Goal: Information Seeking & Learning: Learn about a topic

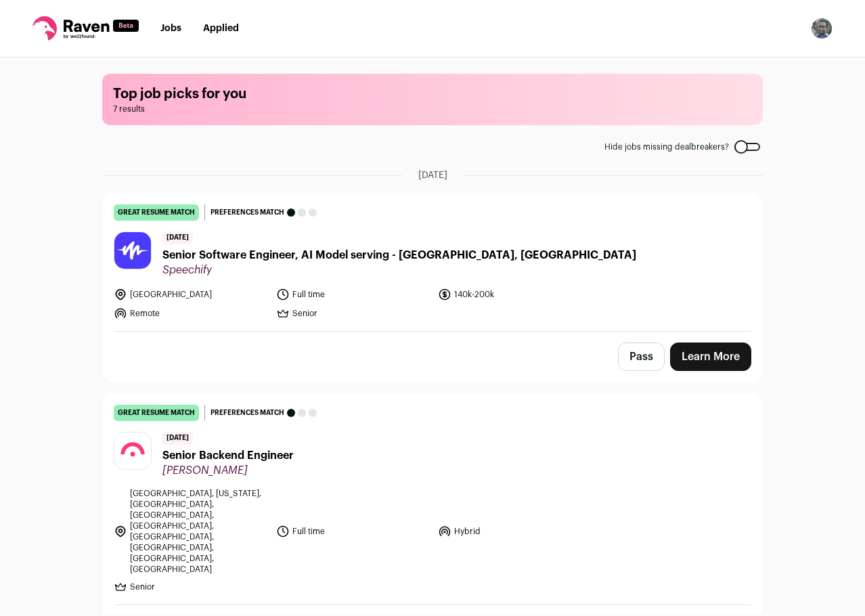
click at [349, 248] on span "Senior Software Engineer, AI Model serving - [GEOGRAPHIC_DATA], [GEOGRAPHIC_DAT…" at bounding box center [399, 255] width 474 height 16
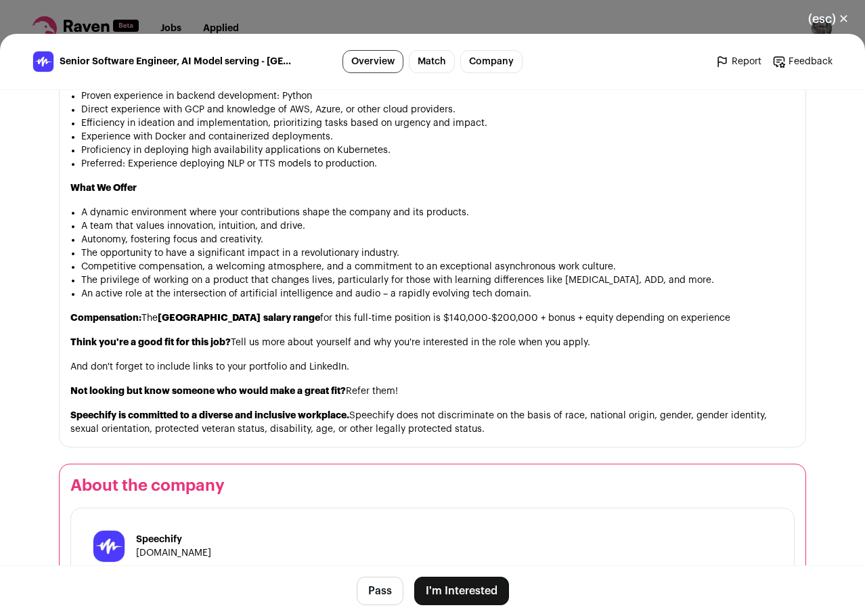
scroll to position [1218, 0]
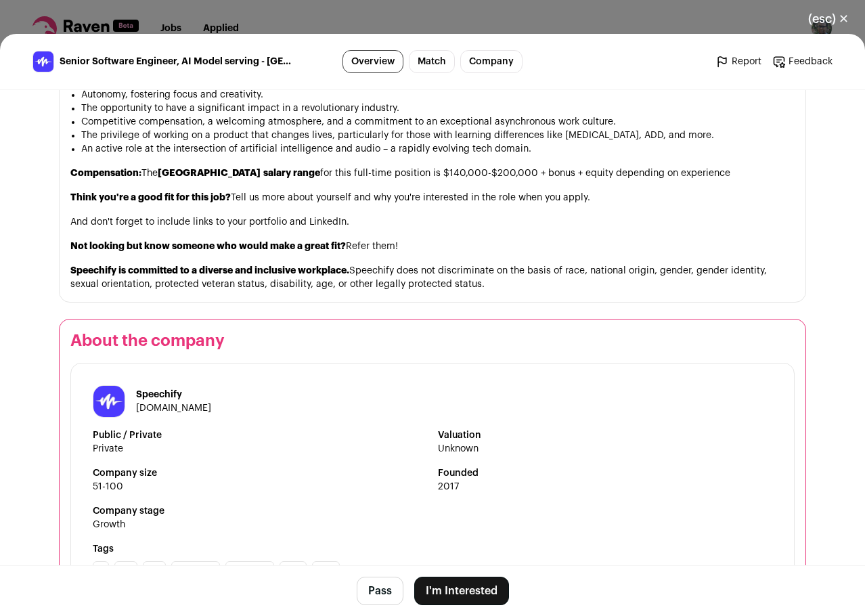
click at [386, 589] on button "Pass" at bounding box center [380, 591] width 47 height 28
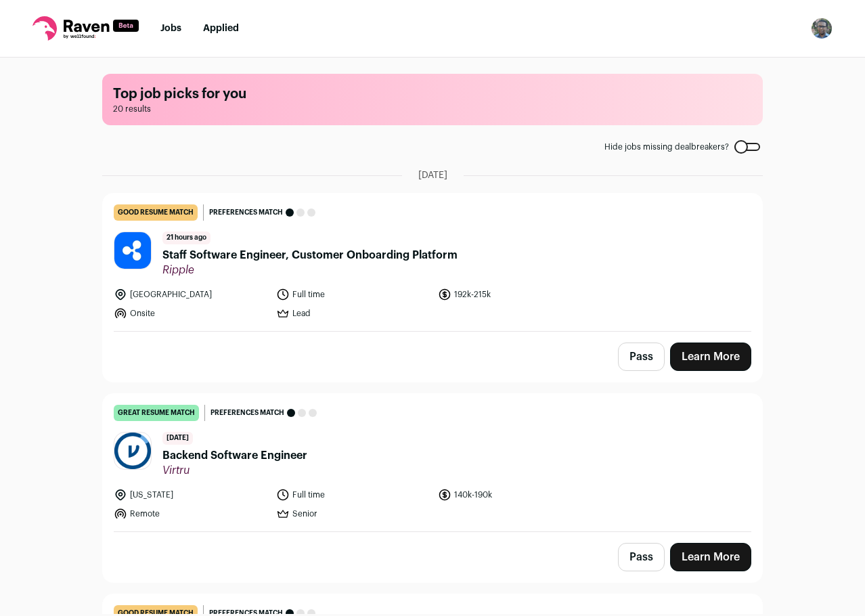
scroll to position [338, 0]
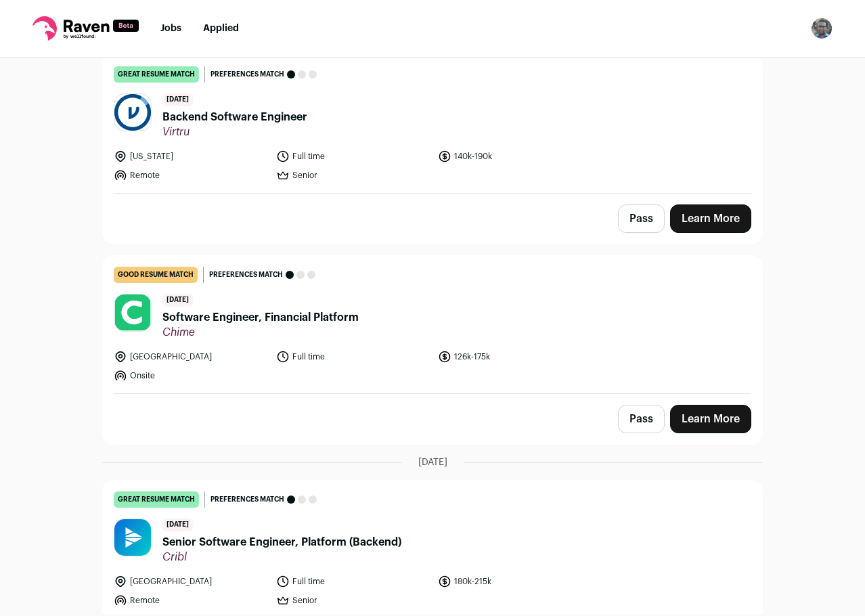
click at [443, 166] on ul "[US_STATE] Full time 140k-190k Remote Senior" at bounding box center [353, 166] width 479 height 32
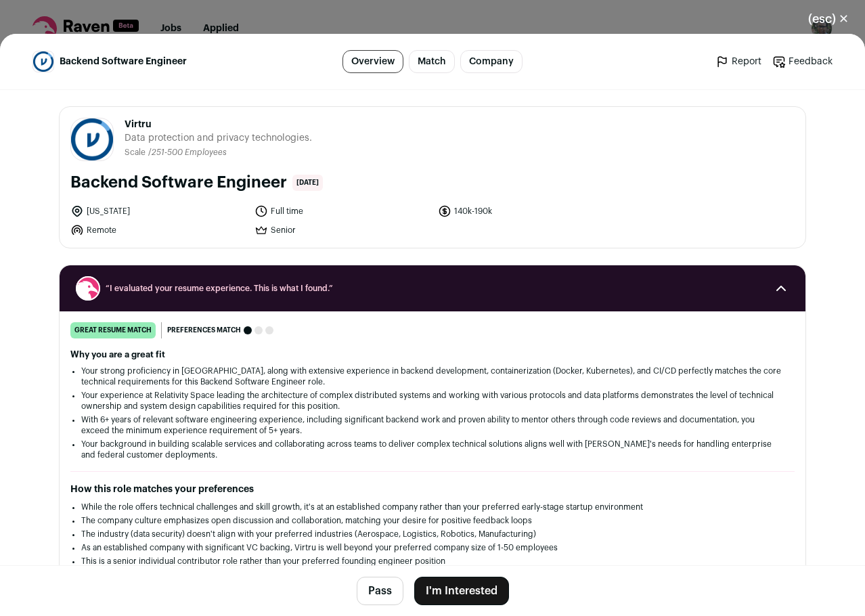
click at [359, 583] on button "Pass" at bounding box center [380, 591] width 47 height 28
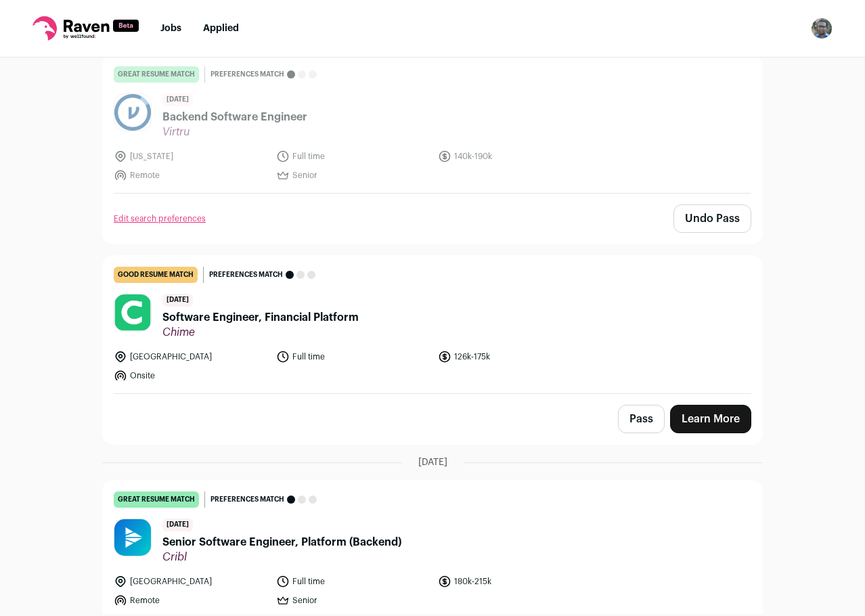
scroll to position [541, 0]
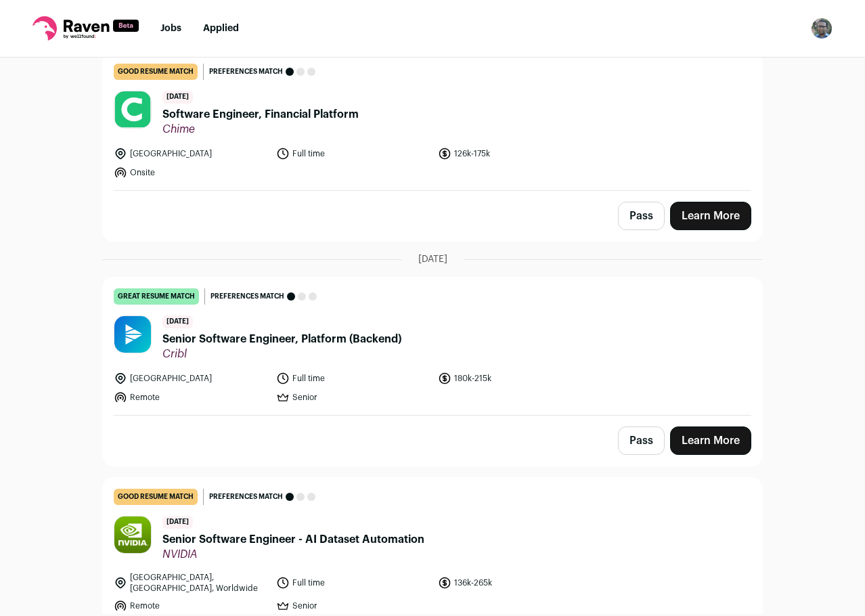
click at [424, 175] on ul "[GEOGRAPHIC_DATA] Full time 126k-175k Onsite" at bounding box center [353, 163] width 479 height 32
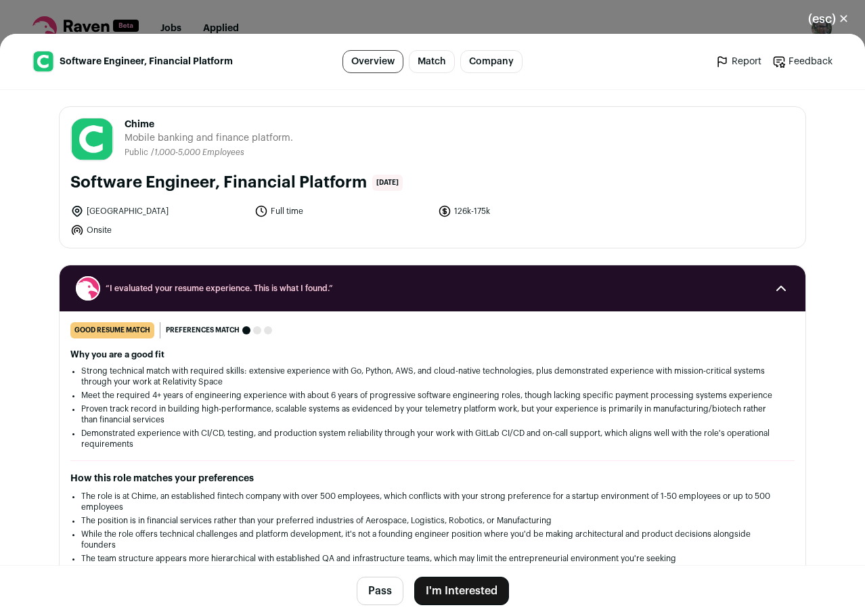
click at [384, 573] on footer "Pass I'm Interested" at bounding box center [432, 590] width 865 height 51
click at [383, 583] on button "Pass" at bounding box center [380, 591] width 47 height 28
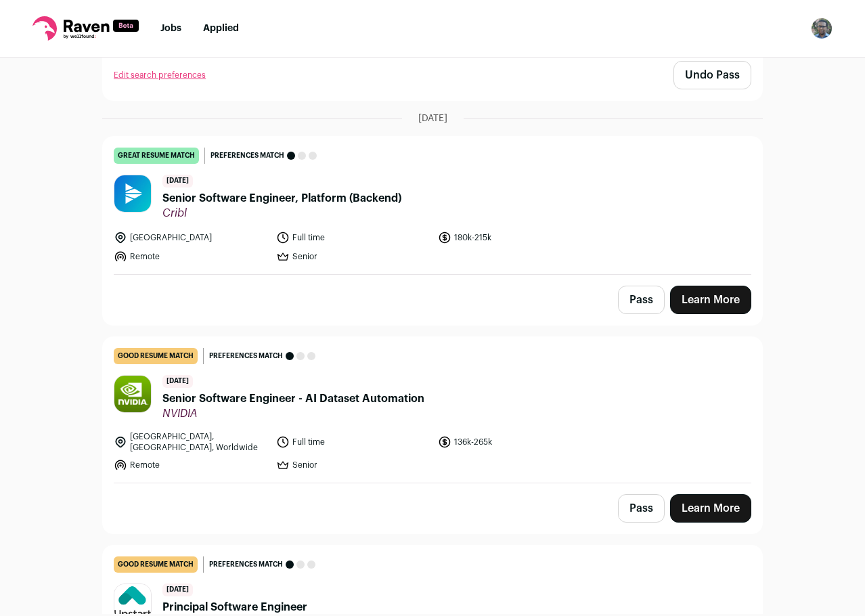
scroll to position [744, 0]
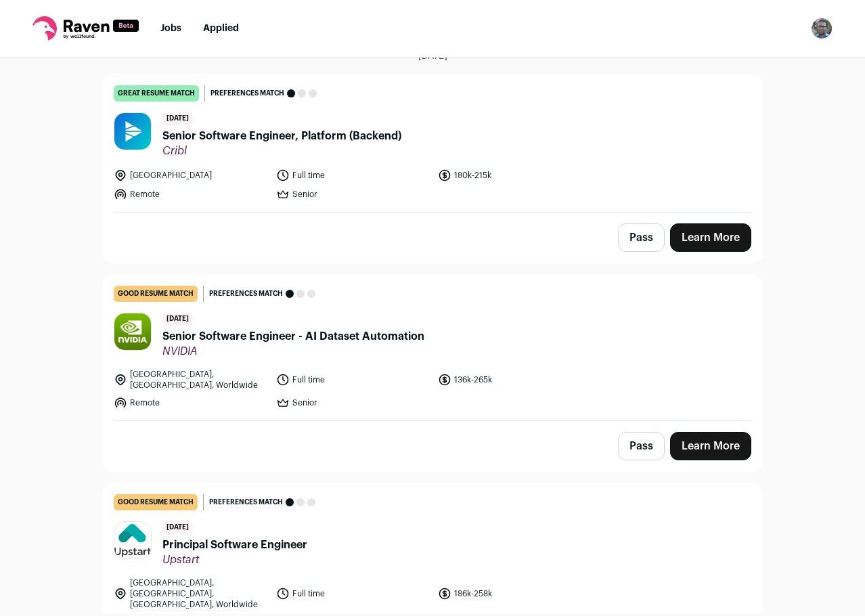
click at [398, 139] on header "[DATE] Senior Software Engineer, Platform (Backend) Cribl" at bounding box center [433, 134] width 638 height 45
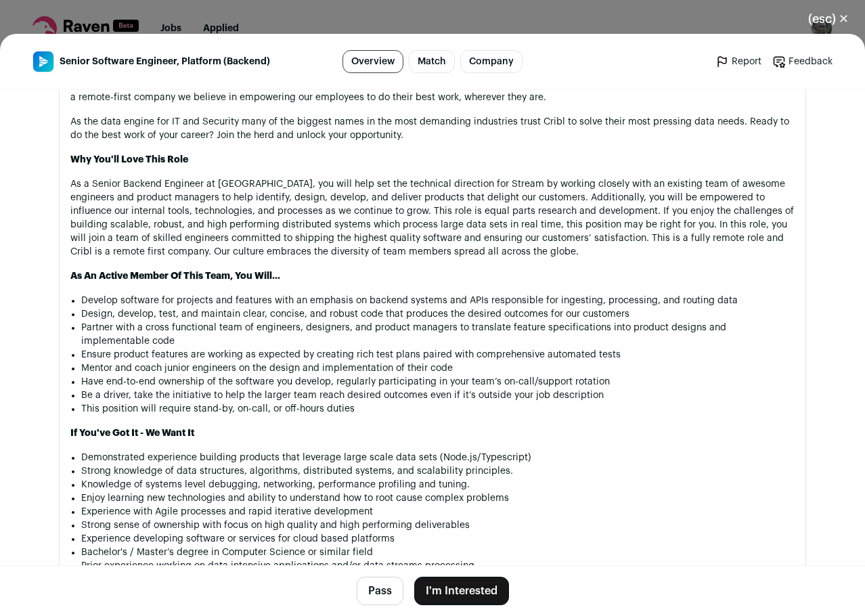
drag, startPoint x: 355, startPoint y: 573, endPoint x: 359, endPoint y: 610, distance: 38.2
click at [355, 573] on footer "Pass I'm Interested" at bounding box center [432, 590] width 865 height 51
drag, startPoint x: 359, startPoint y: 610, endPoint x: 369, endPoint y: 594, distance: 18.8
click at [361, 610] on footer "Pass I'm Interested" at bounding box center [432, 590] width 865 height 51
drag, startPoint x: 369, startPoint y: 594, endPoint x: 363, endPoint y: 567, distance: 27.7
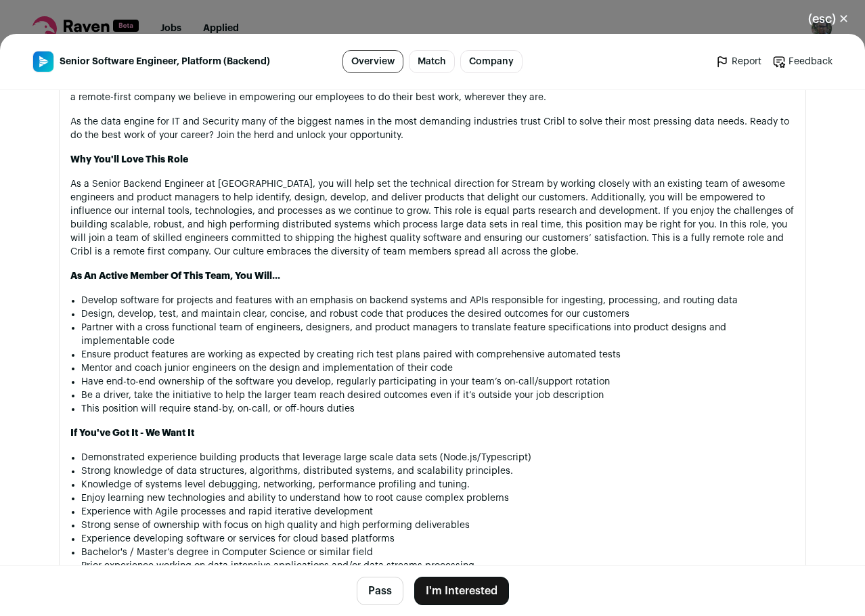
click at [369, 594] on button "Pass" at bounding box center [380, 591] width 47 height 28
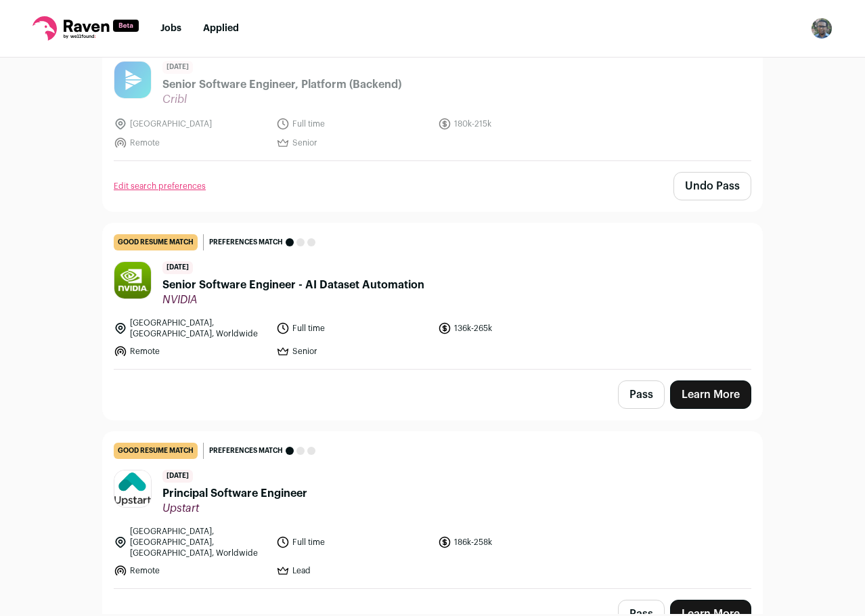
scroll to position [880, 0]
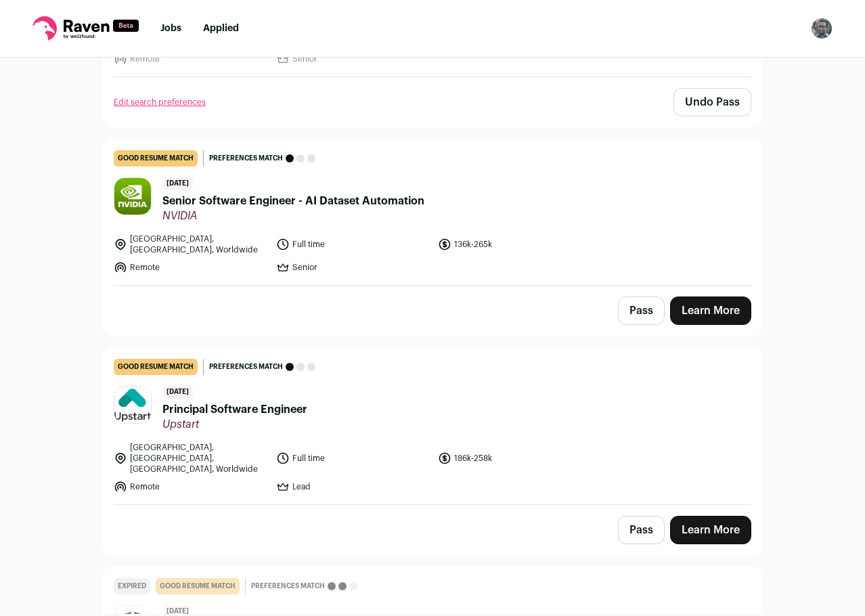
click at [453, 268] on link "good resume match You meet the must-have requirements but are missing some nice…" at bounding box center [432, 212] width 659 height 146
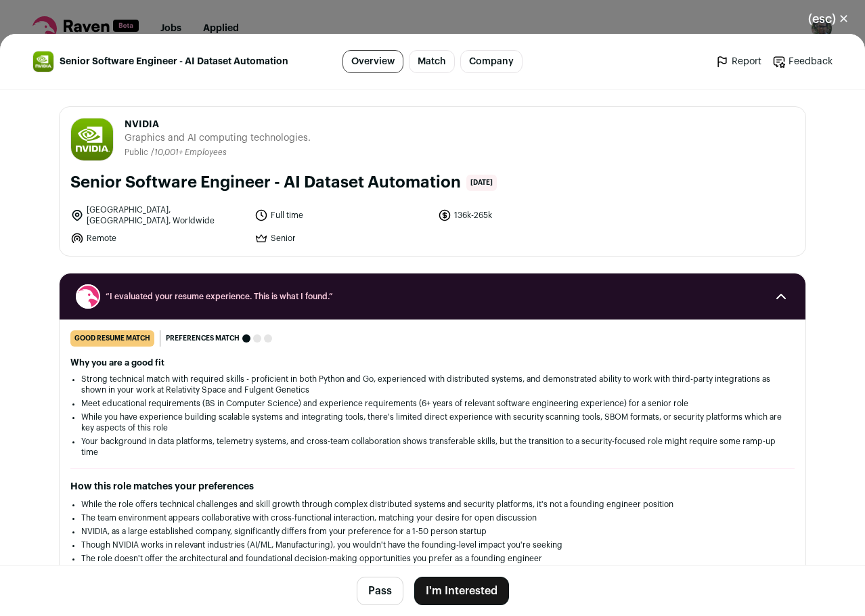
click at [365, 587] on button "Pass" at bounding box center [380, 591] width 47 height 28
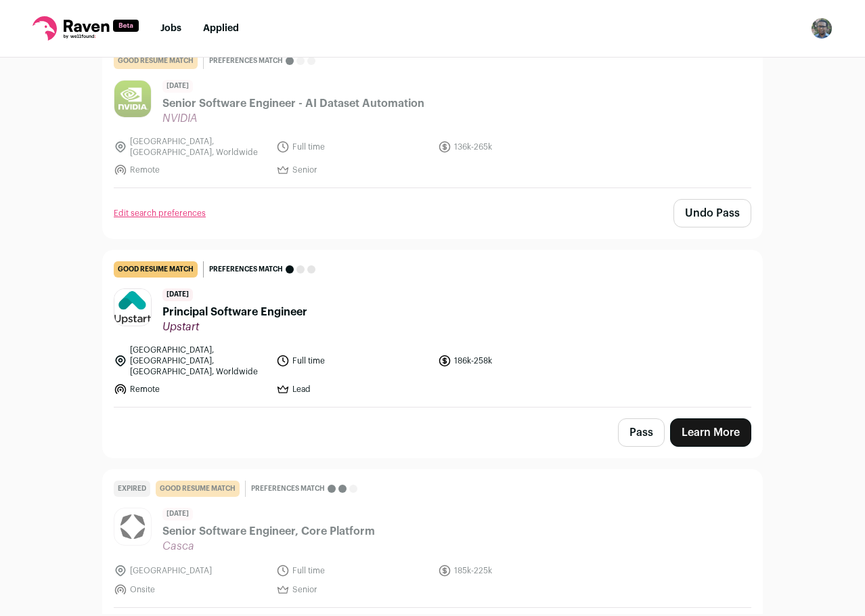
scroll to position [1083, 0]
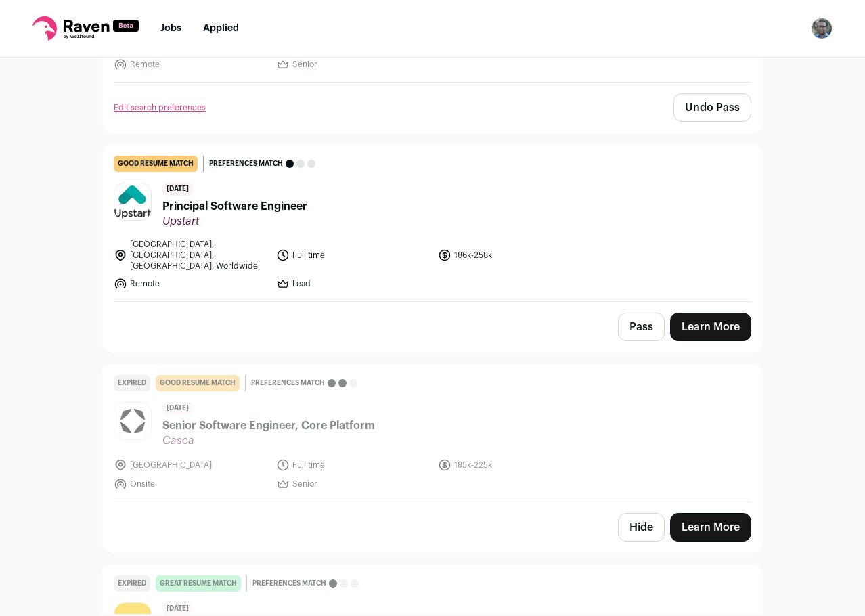
click at [437, 223] on link "good resume match You meet the must-have requirements but are missing some nice…" at bounding box center [432, 223] width 659 height 156
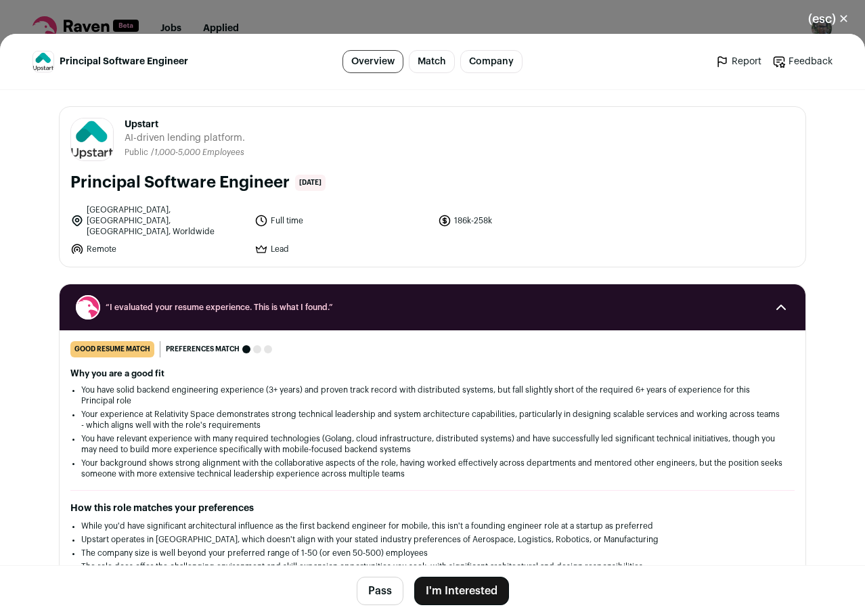
click at [376, 600] on button "Pass" at bounding box center [380, 591] width 47 height 28
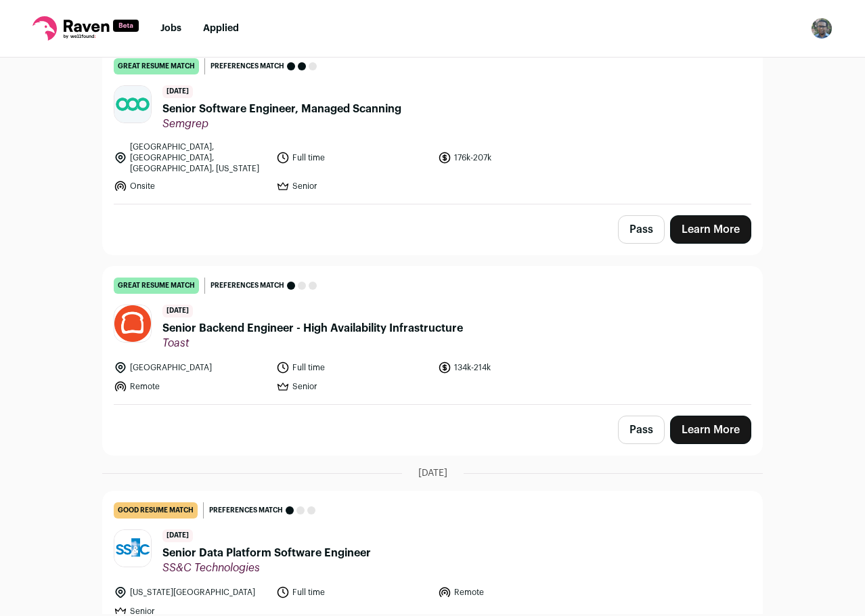
scroll to position [1760, 0]
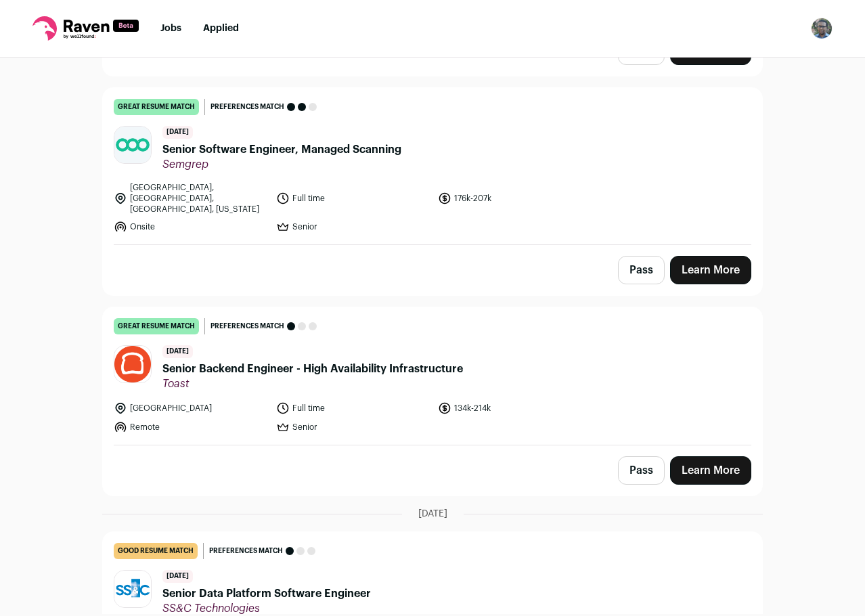
click at [441, 182] on li "176k-207k" at bounding box center [515, 198] width 154 height 32
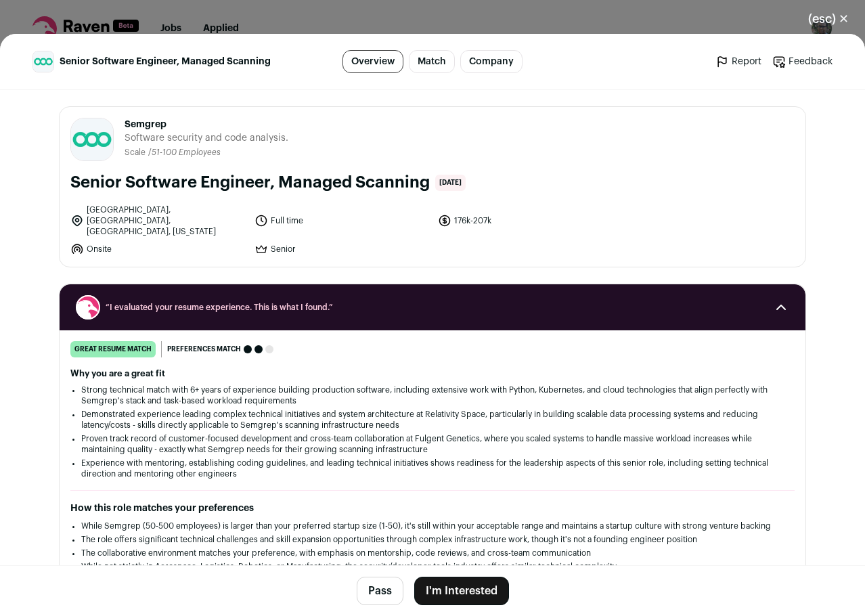
click at [367, 590] on button "Pass" at bounding box center [380, 591] width 47 height 28
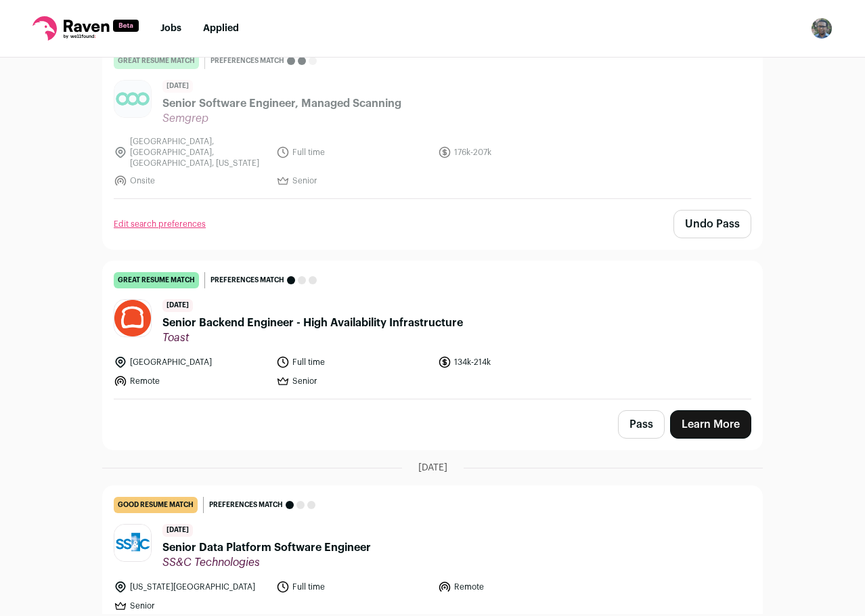
scroll to position [1827, 0]
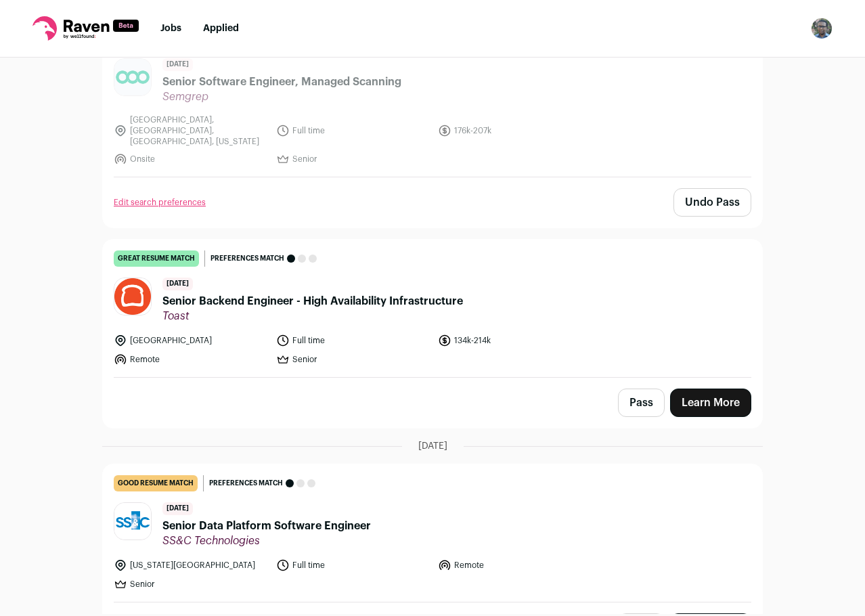
click at [455, 277] on div "[DATE] Senior Backend Engineer - High Availability Infrastructure Toast" at bounding box center [312, 299] width 301 height 45
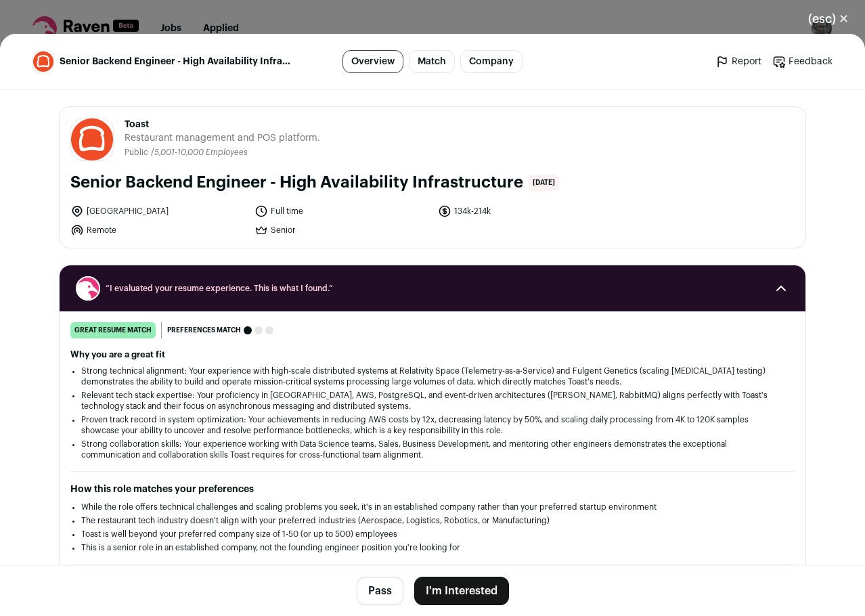
click at [369, 590] on button "Pass" at bounding box center [380, 591] width 47 height 28
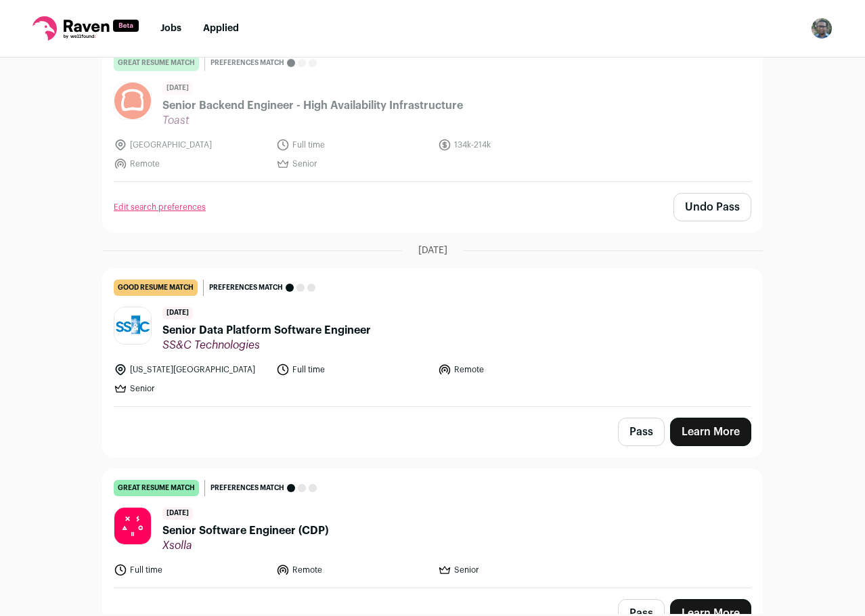
scroll to position [2030, 0]
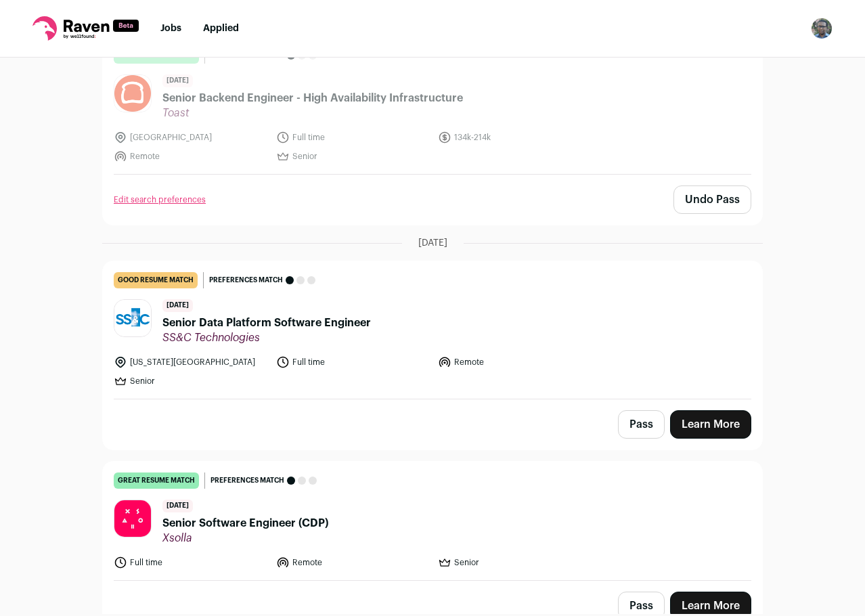
click at [414, 317] on link "good resume match You meet the must-have requirements but are missing some nice…" at bounding box center [432, 329] width 659 height 137
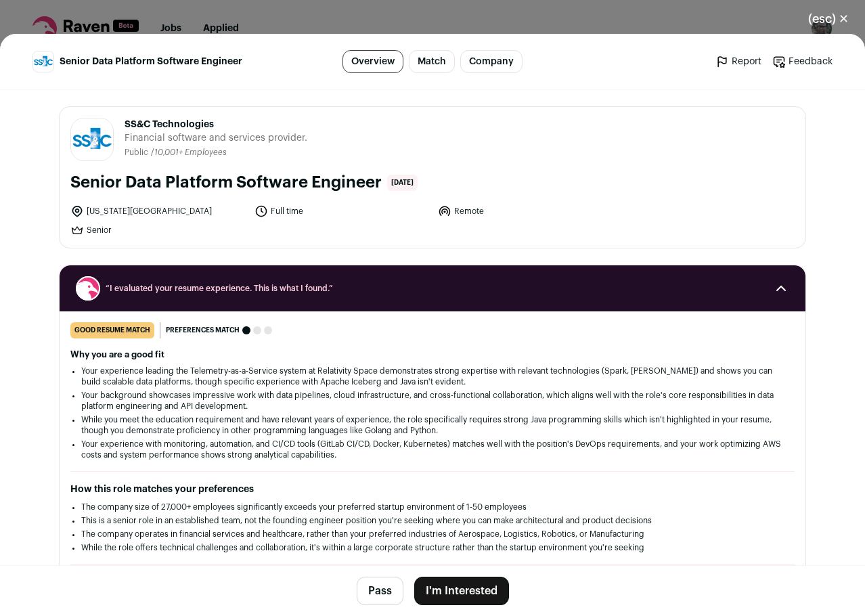
click at [370, 594] on button "Pass" at bounding box center [380, 591] width 47 height 28
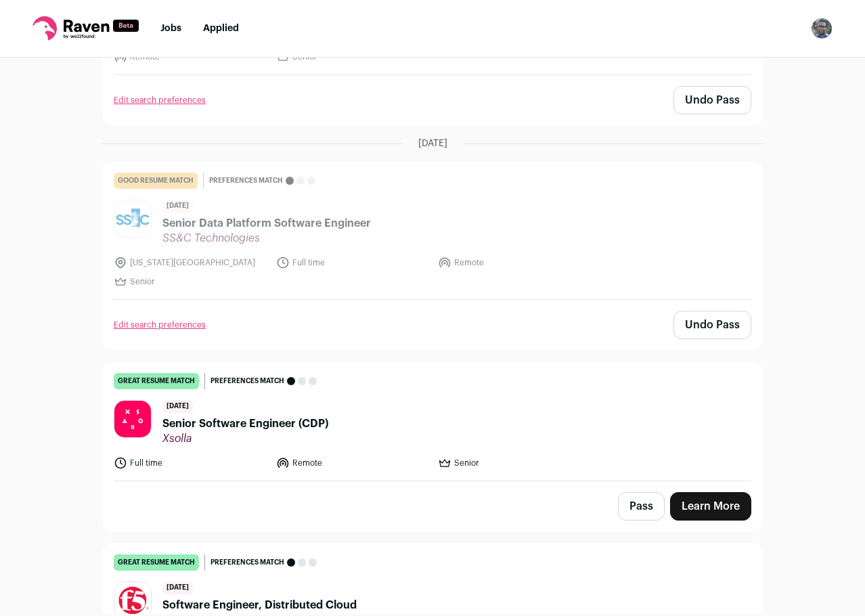
scroll to position [2098, 0]
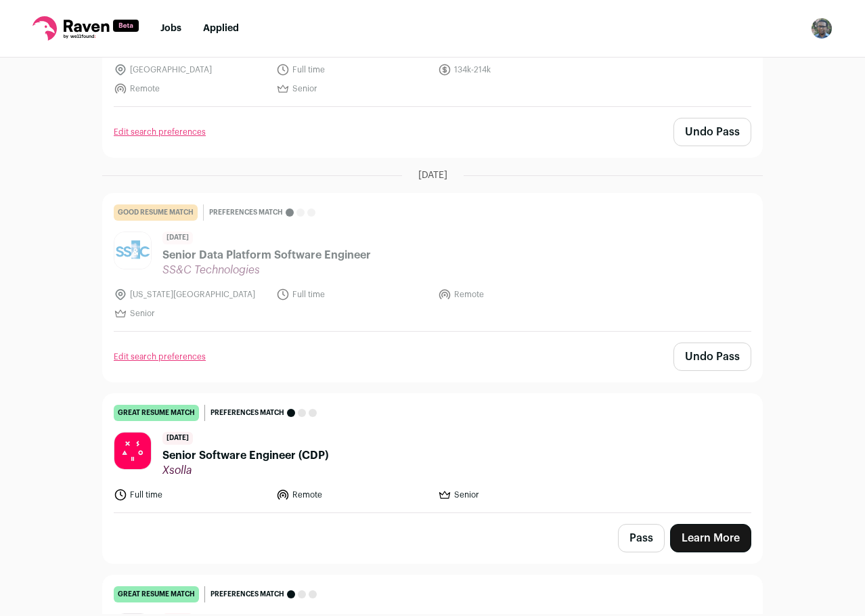
click at [405, 432] on header "[DATE] Senior Software Engineer (CDP) Xsolla" at bounding box center [433, 454] width 638 height 45
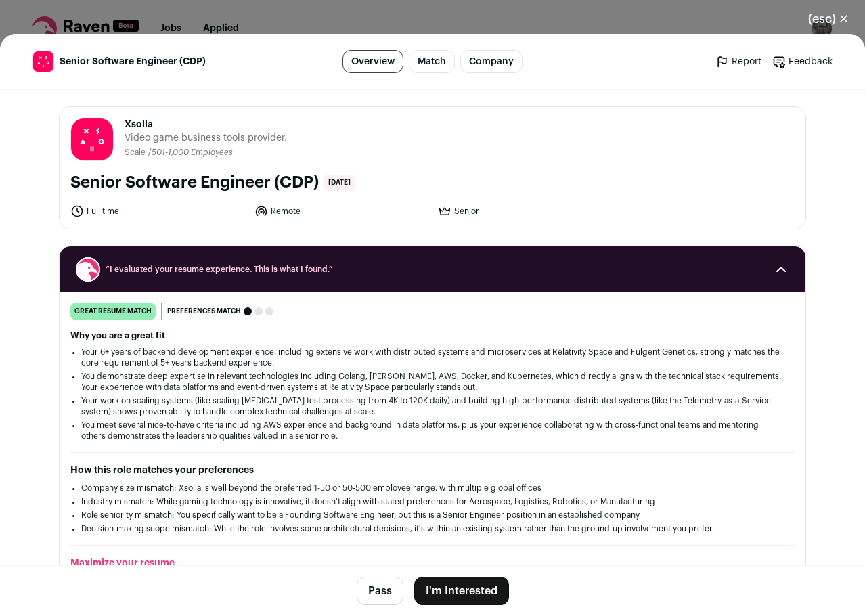
click at [365, 592] on button "Pass" at bounding box center [380, 591] width 47 height 28
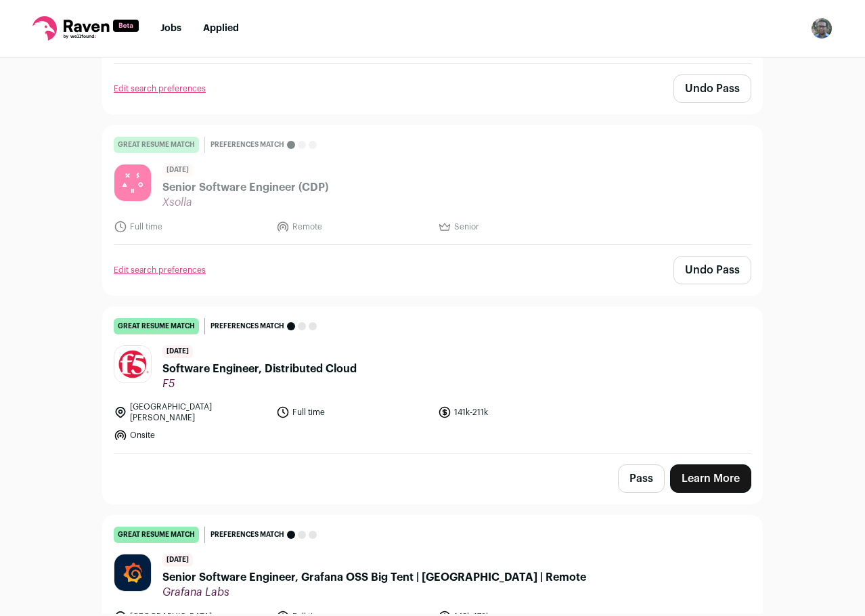
scroll to position [2369, 0]
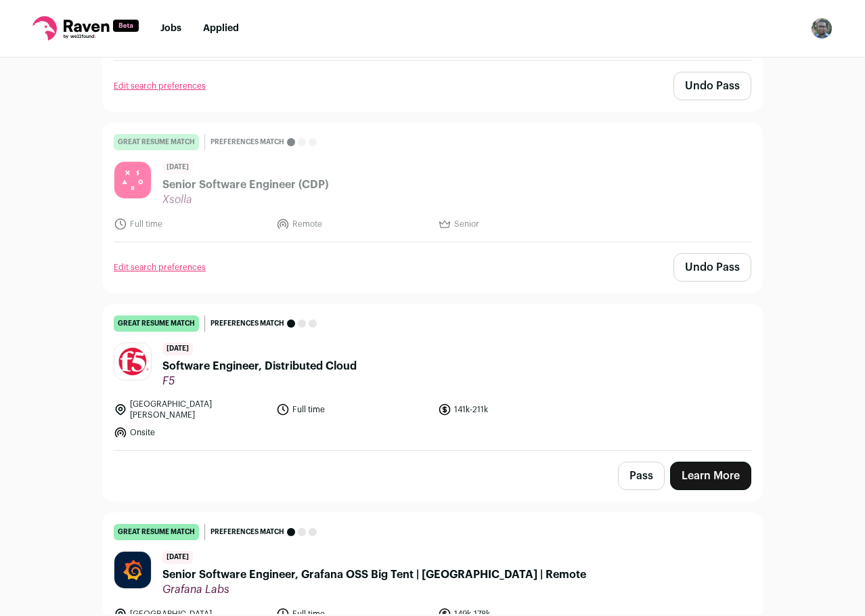
click at [433, 411] on link "great resume match You meet the must-have requirements, the nice-to-have requir…" at bounding box center [432, 378] width 659 height 146
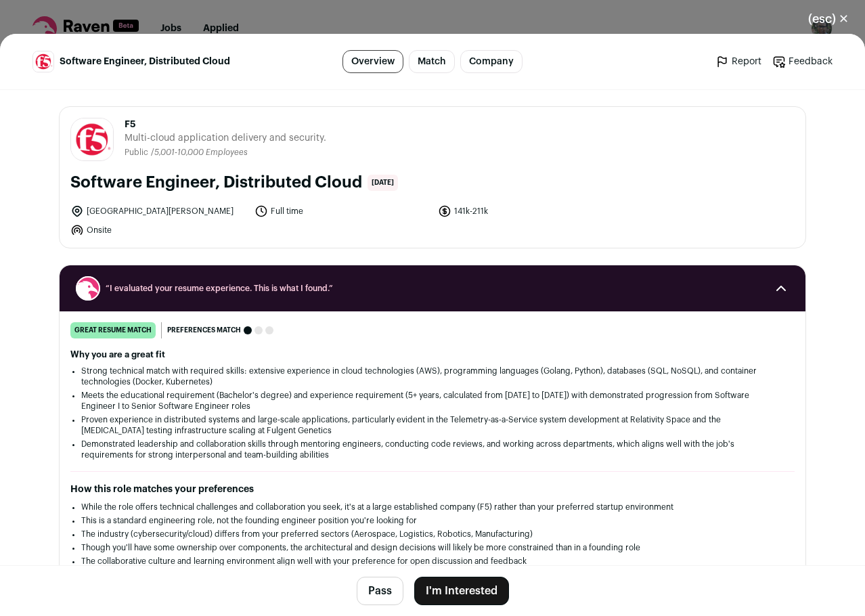
click at [375, 599] on button "Pass" at bounding box center [380, 591] width 47 height 28
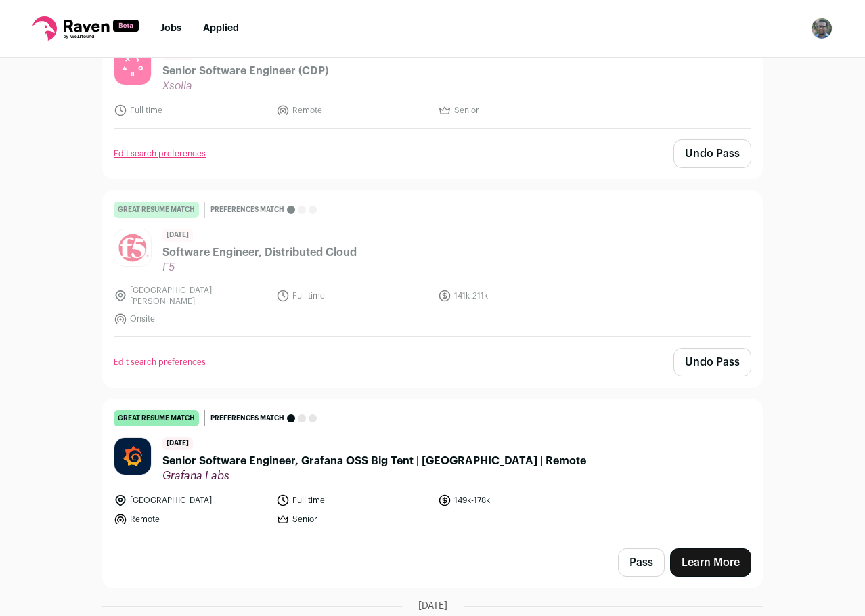
scroll to position [2572, 0]
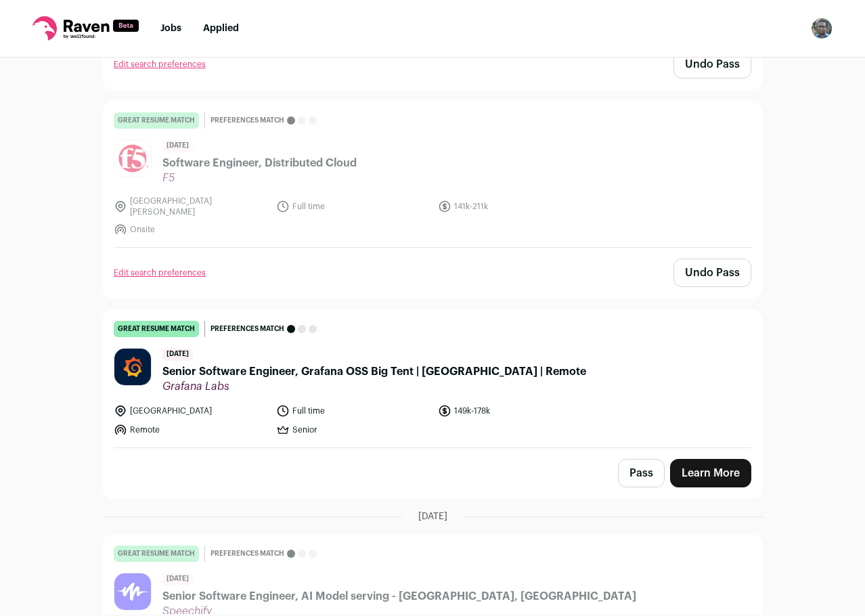
click at [400, 423] on li "Senior" at bounding box center [353, 430] width 154 height 14
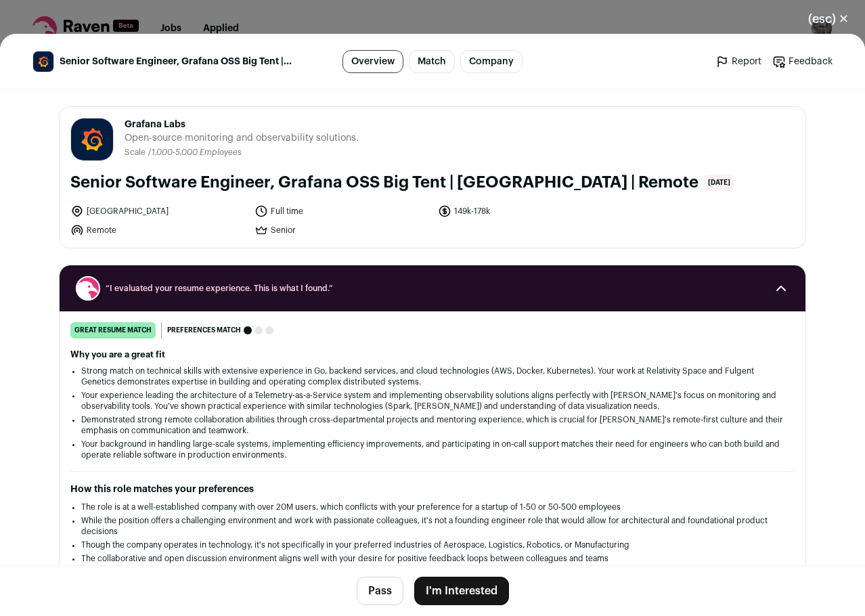
click at [385, 587] on button "Pass" at bounding box center [380, 591] width 47 height 28
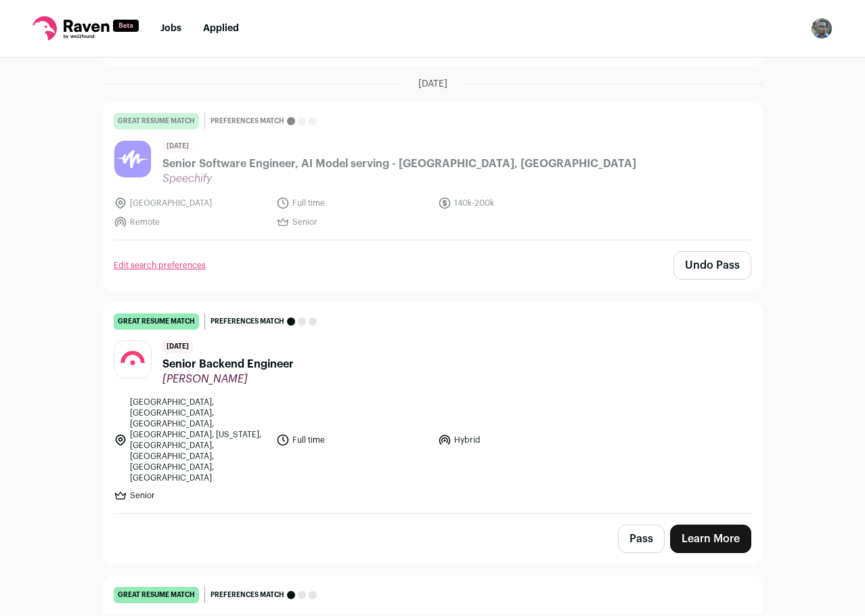
scroll to position [3181, 0]
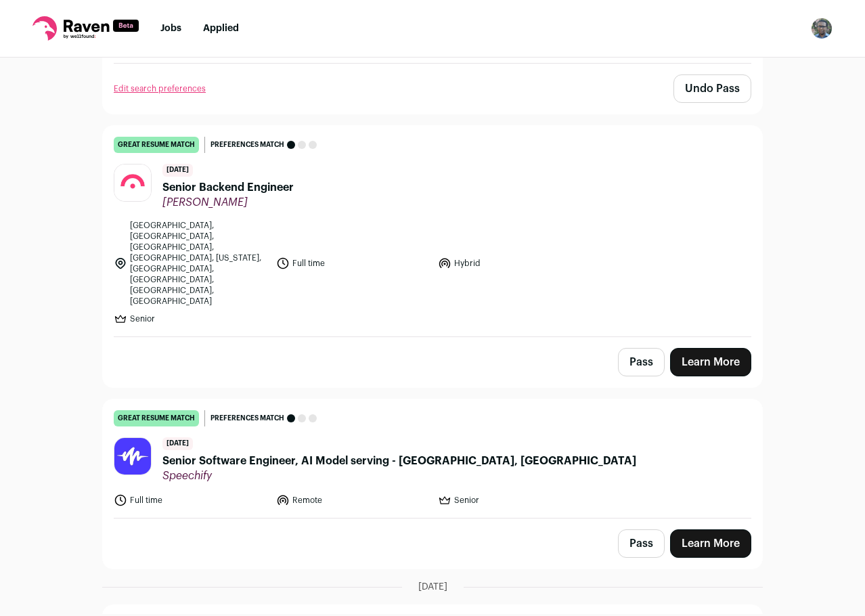
click at [631, 348] on button "Pass" at bounding box center [641, 362] width 47 height 28
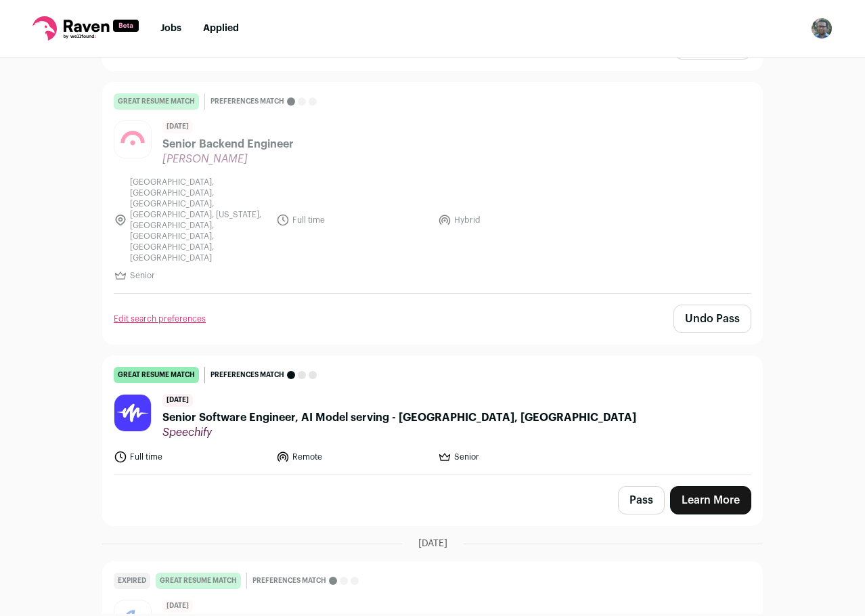
scroll to position [3249, 0]
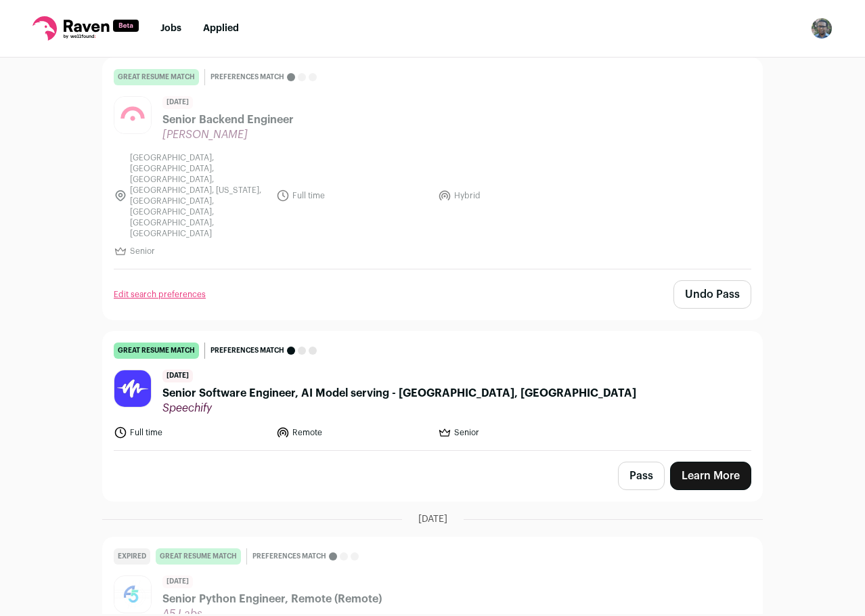
click at [618, 462] on button "Pass" at bounding box center [641, 476] width 47 height 28
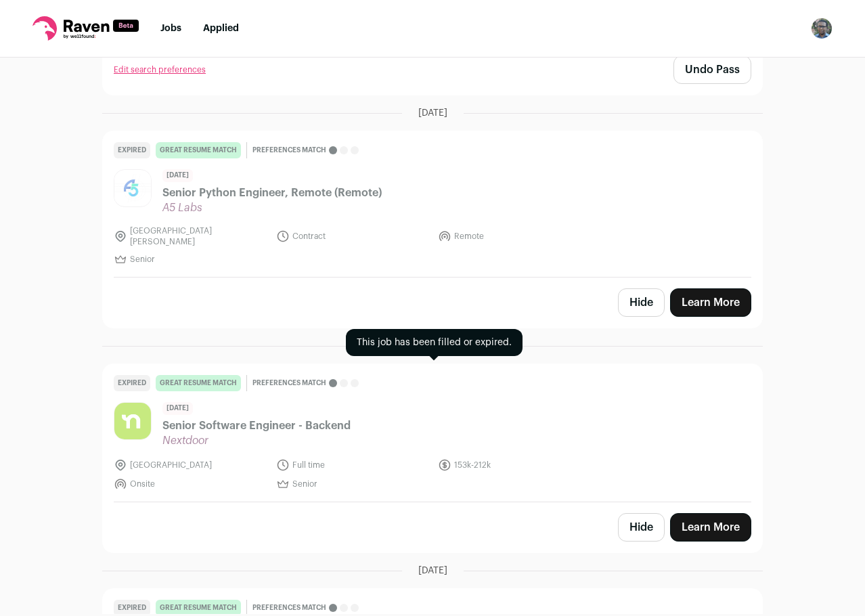
scroll to position [3718, 0]
